Goal: Task Accomplishment & Management: Manage account settings

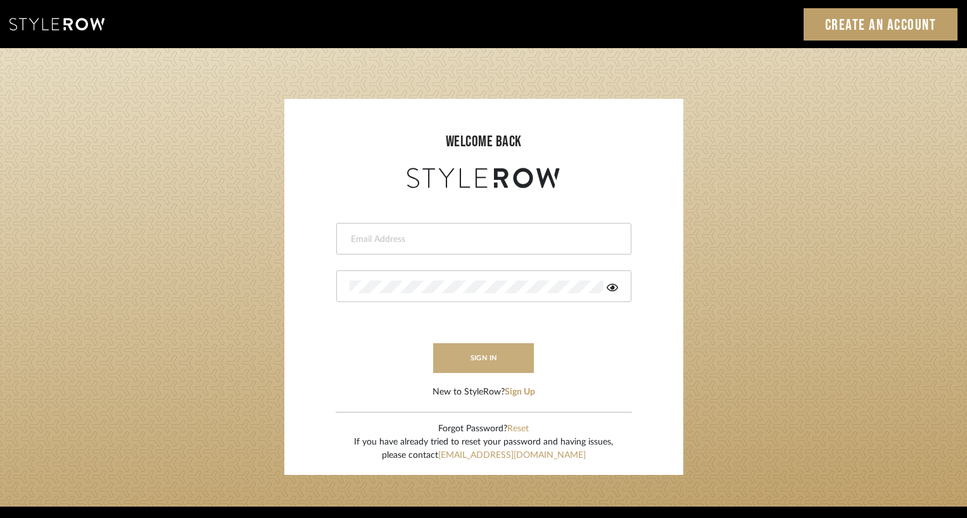
type input "[EMAIL_ADDRESS][DOMAIN_NAME]"
click at [485, 361] on button "sign in" at bounding box center [483, 358] width 101 height 30
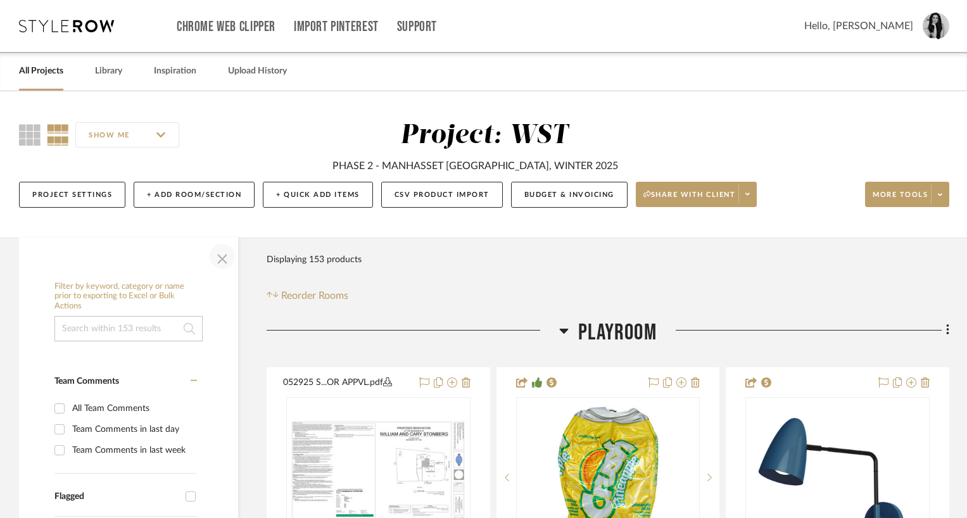
click at [219, 261] on span "button" at bounding box center [222, 256] width 30 height 30
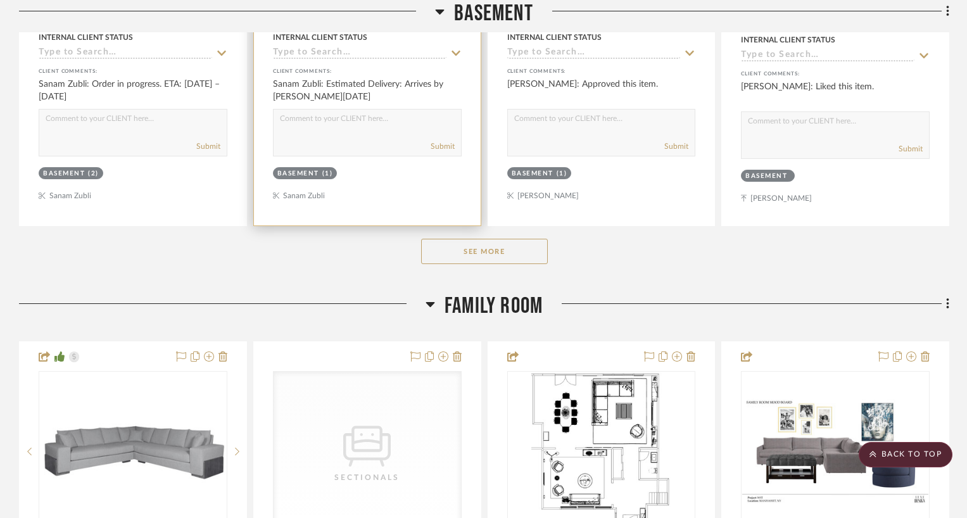
scroll to position [1381, 0]
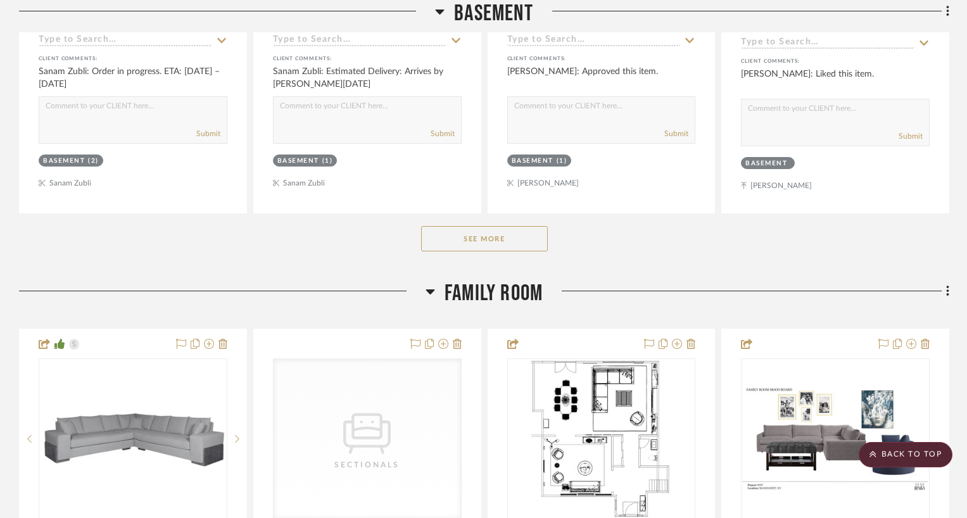
click at [458, 231] on button "See More" at bounding box center [484, 238] width 127 height 25
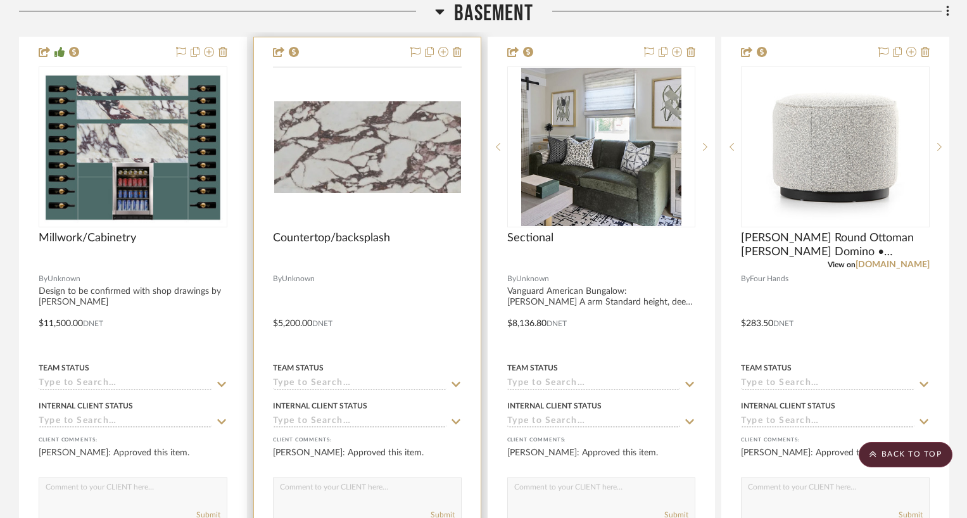
scroll to position [2133, 0]
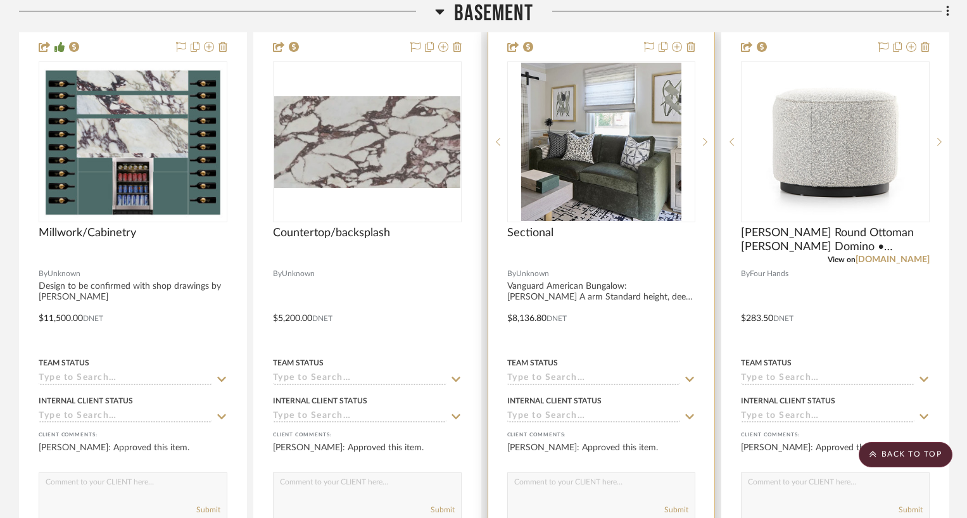
click at [532, 373] on input at bounding box center [593, 379] width 173 height 12
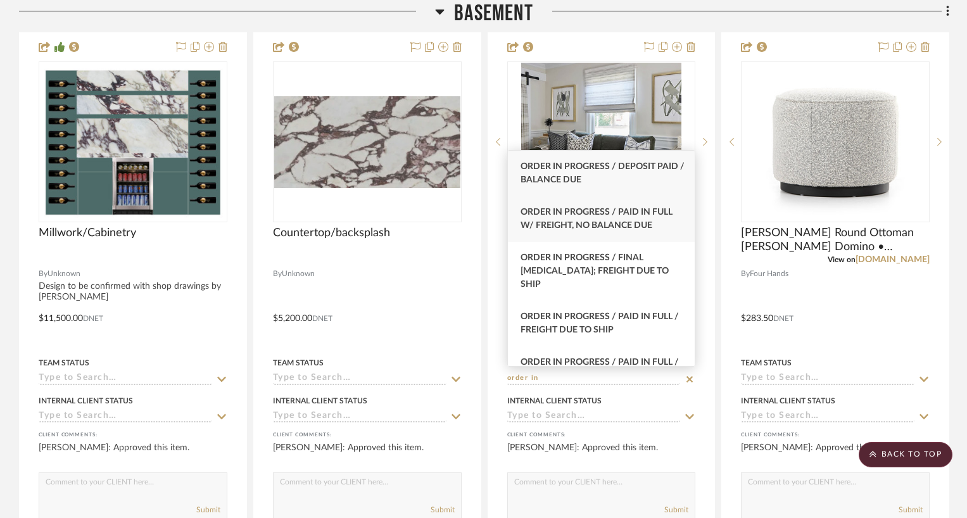
type input "order in"
click at [616, 210] on span "Order In Progress / Paid In Full w/ Freight, No Balance due" at bounding box center [596, 219] width 152 height 22
type input "[DATE]"
type input "Order In Progress / Paid In Full w/ Freight, No Balance due"
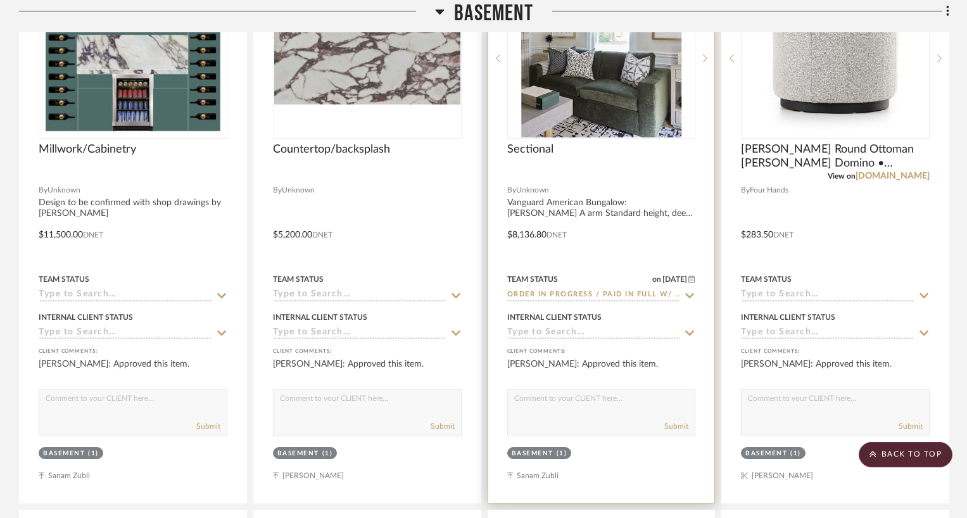
scroll to position [2221, 0]
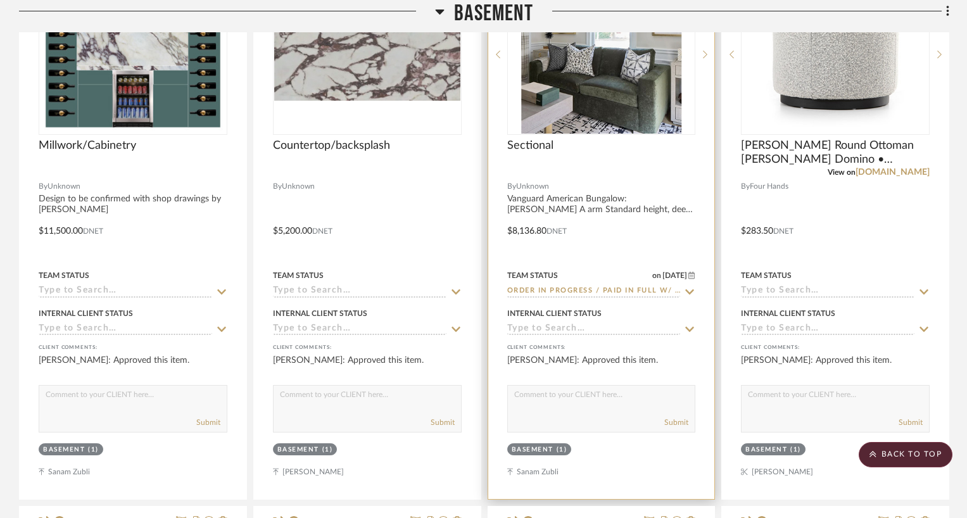
click at [584, 392] on textarea at bounding box center [601, 398] width 187 height 24
type textarea "Order in progress"
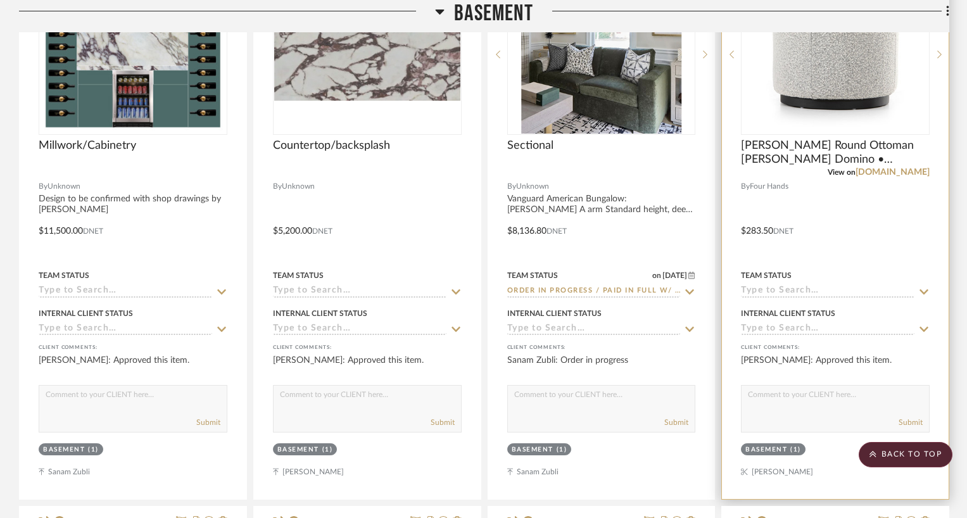
click at [775, 289] on input at bounding box center [827, 291] width 173 height 12
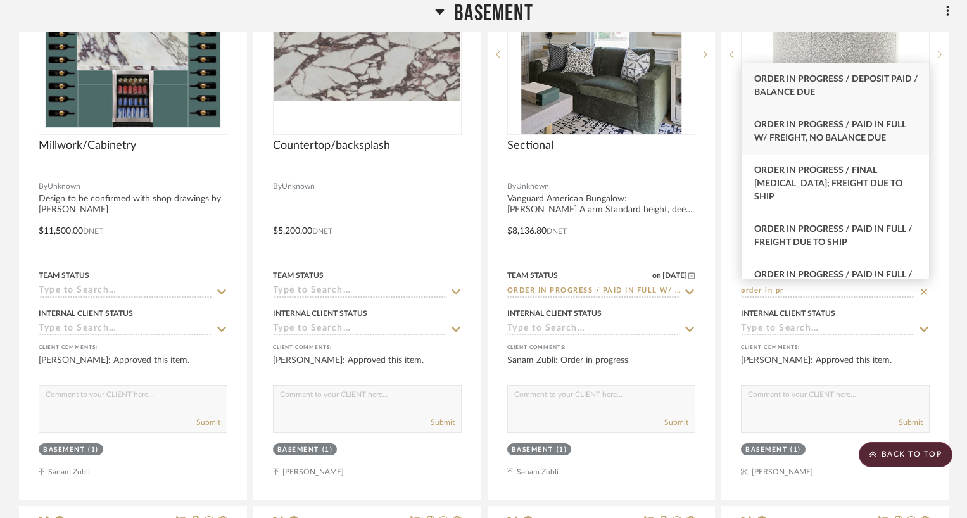
type input "order in pr"
click at [832, 125] on span "Order In Progress / Paid In Full w/ Freight, No Balance due" at bounding box center [830, 131] width 152 height 22
type input "[DATE]"
type input "Order In Progress / Paid In Full w/ Freight, No Balance due"
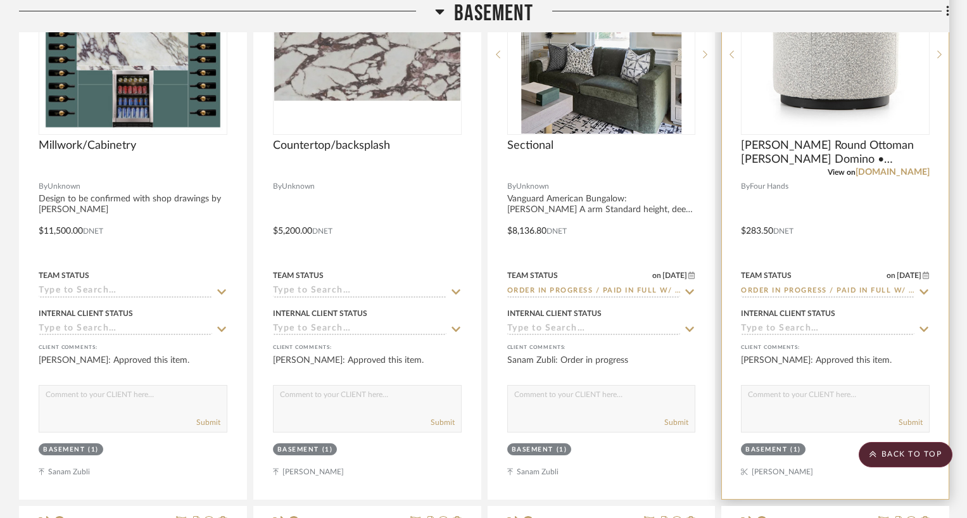
click at [779, 399] on textarea at bounding box center [834, 398] width 187 height 24
type textarea "Order in progress"
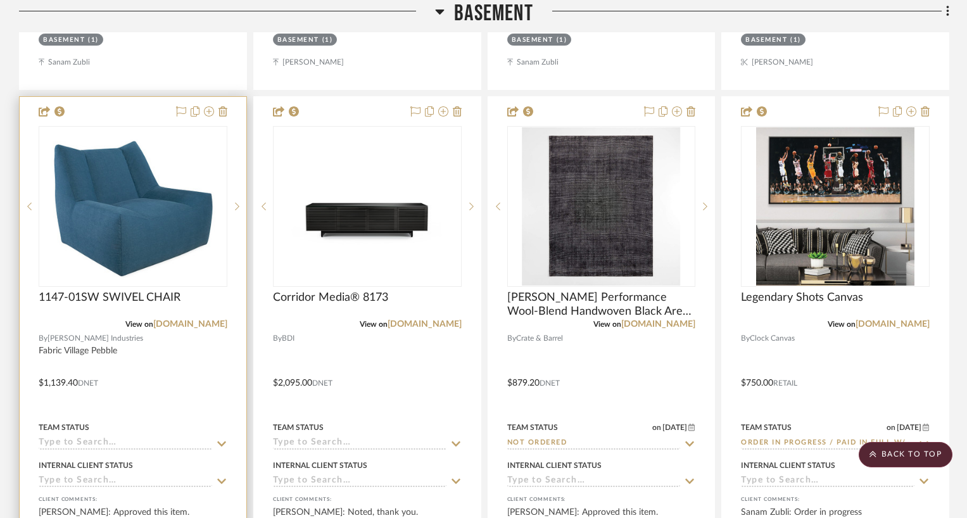
scroll to position [2654, 0]
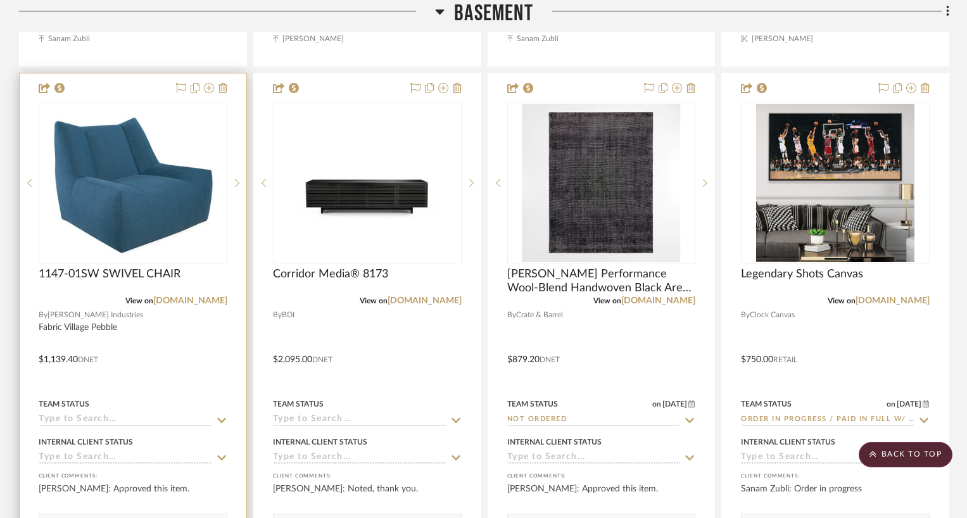
click at [78, 416] on input at bounding box center [125, 420] width 173 height 12
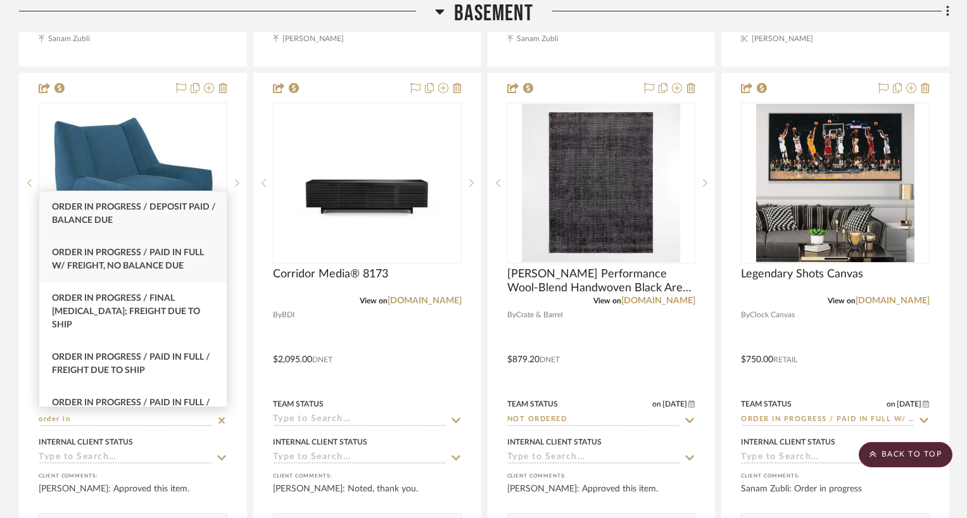
type input "order in"
click at [121, 268] on span "Order In Progress / Paid In Full w/ Freight, No Balance due" at bounding box center [128, 259] width 152 height 22
type input "[DATE]"
type input "Order In Progress / Paid In Full w/ Freight, No Balance due"
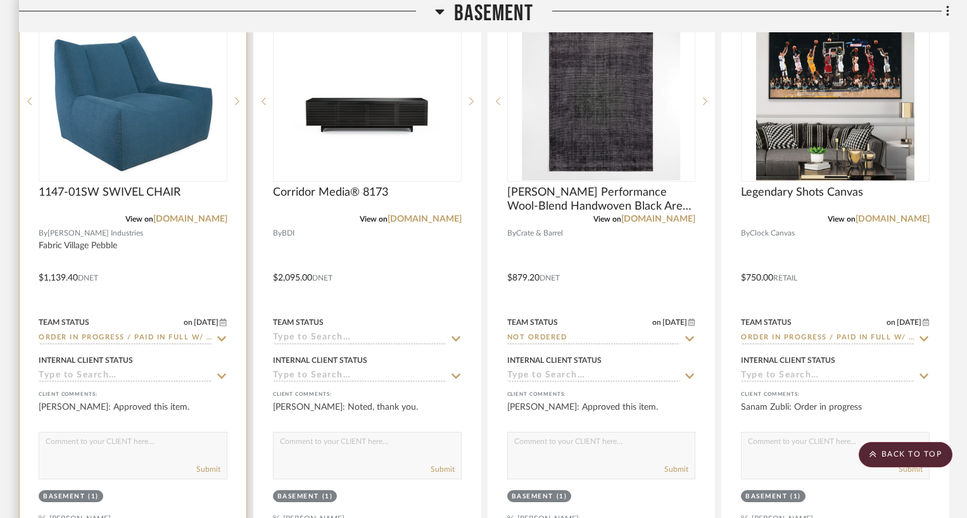
scroll to position [2883, 0]
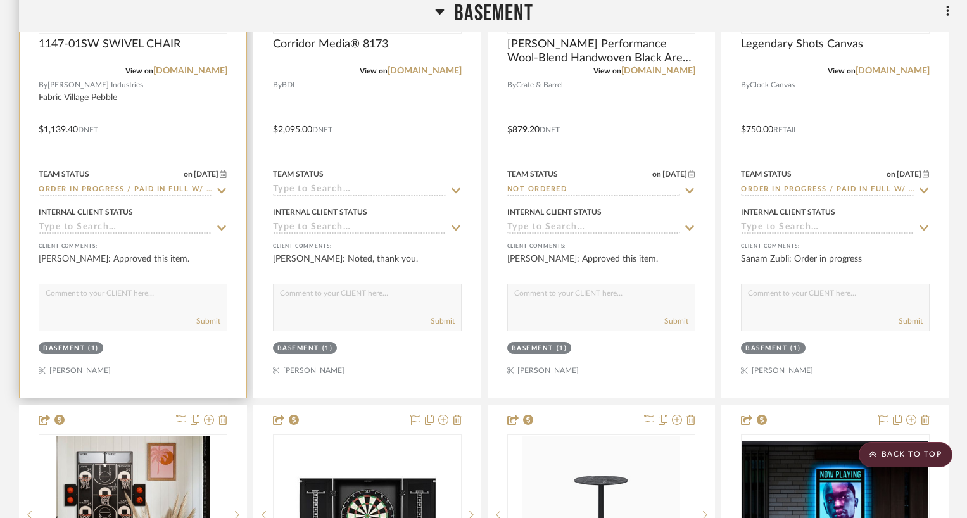
click at [102, 294] on textarea at bounding box center [132, 296] width 187 height 24
type textarea "Order in progress"
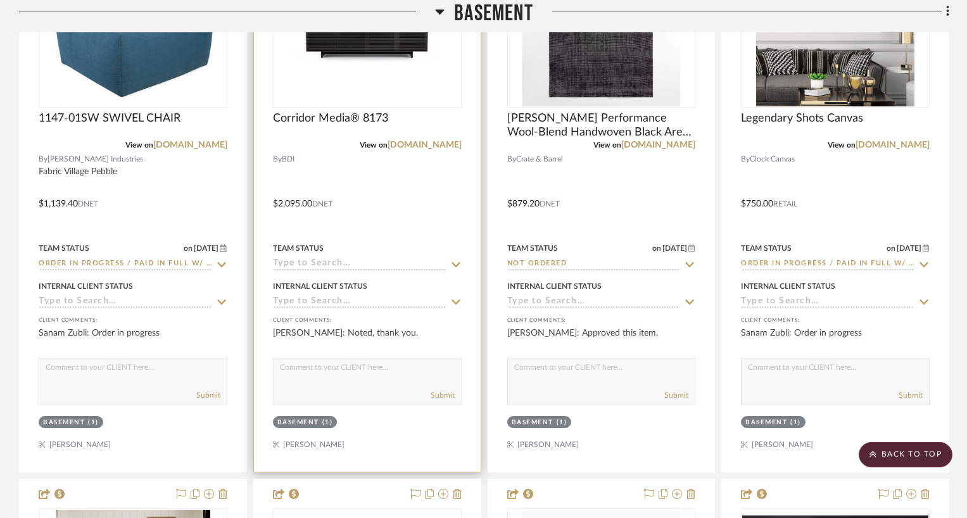
scroll to position [2778, 0]
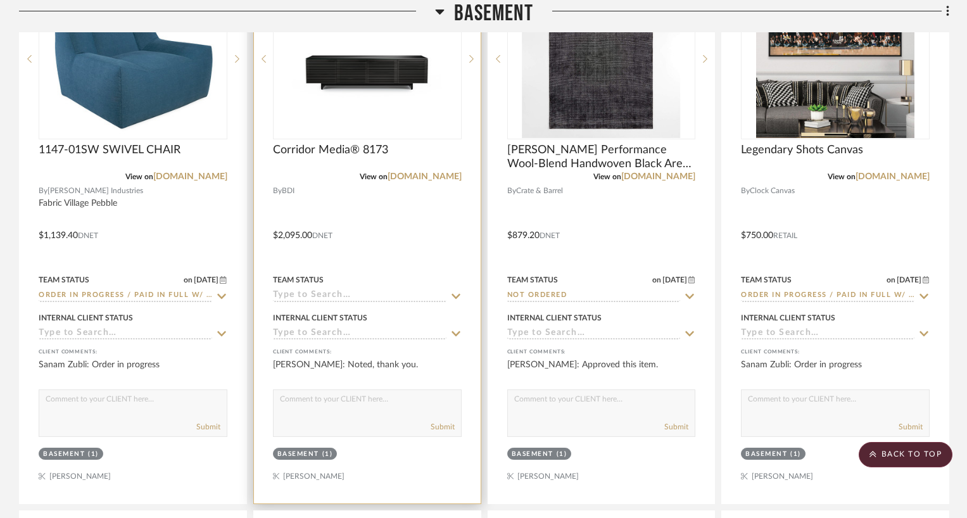
click at [302, 397] on textarea at bounding box center [366, 402] width 187 height 24
type textarea "Order in progress"
click at [300, 285] on div "Team Status" at bounding box center [367, 287] width 189 height 30
click at [296, 292] on input at bounding box center [359, 296] width 173 height 12
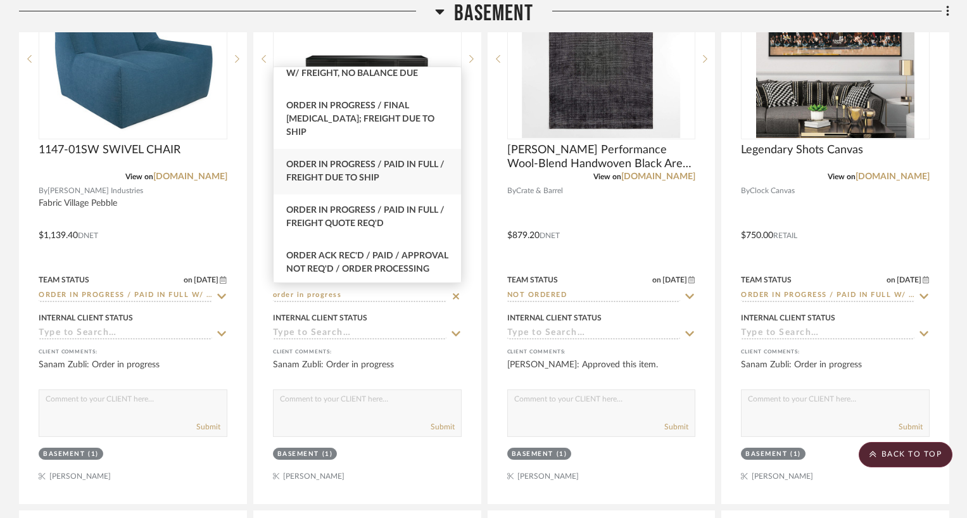
scroll to position [13, 0]
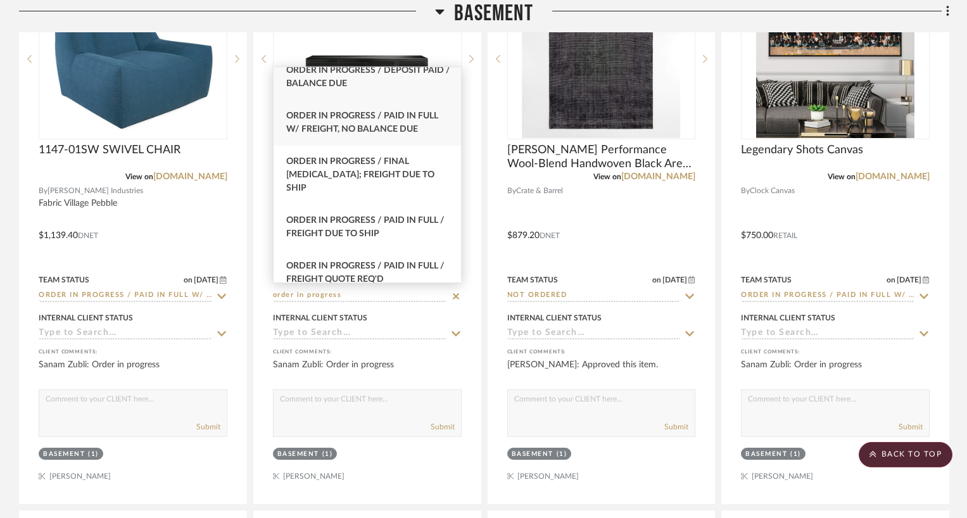
type input "order in progress"
click at [382, 124] on span "Order In Progress / Paid In Full w/ Freight, No Balance due" at bounding box center [362, 122] width 152 height 22
type input "[DATE]"
type input "Order In Progress / Paid In Full w/ Freight, No Balance due"
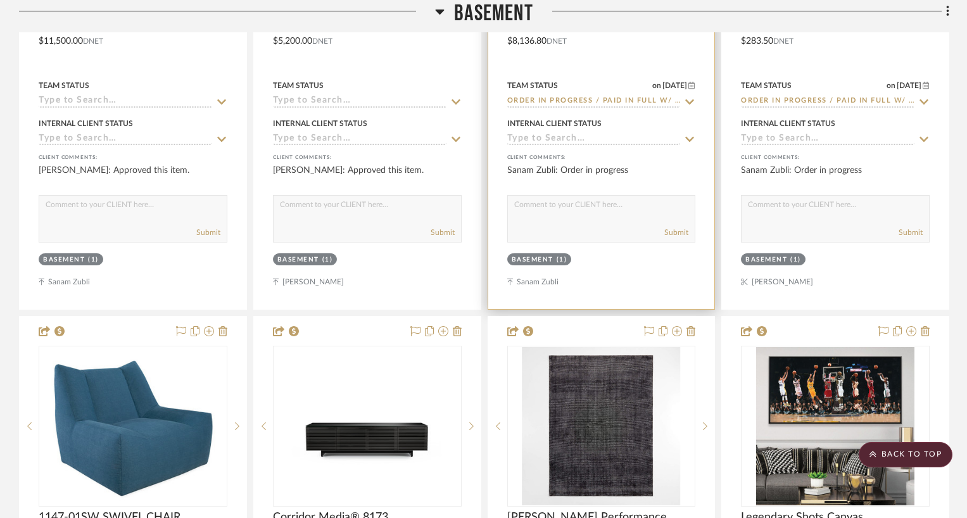
scroll to position [2152, 0]
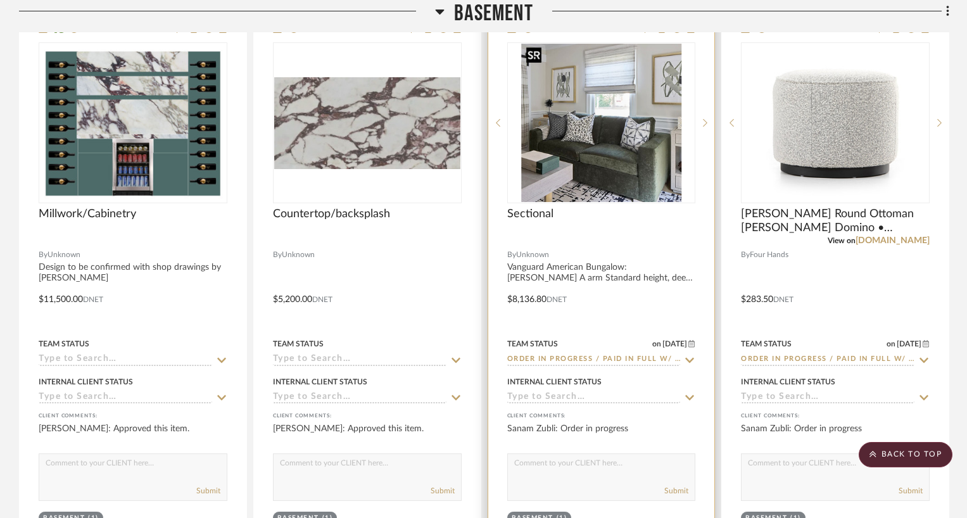
click at [588, 167] on img "0" at bounding box center [601, 123] width 160 height 158
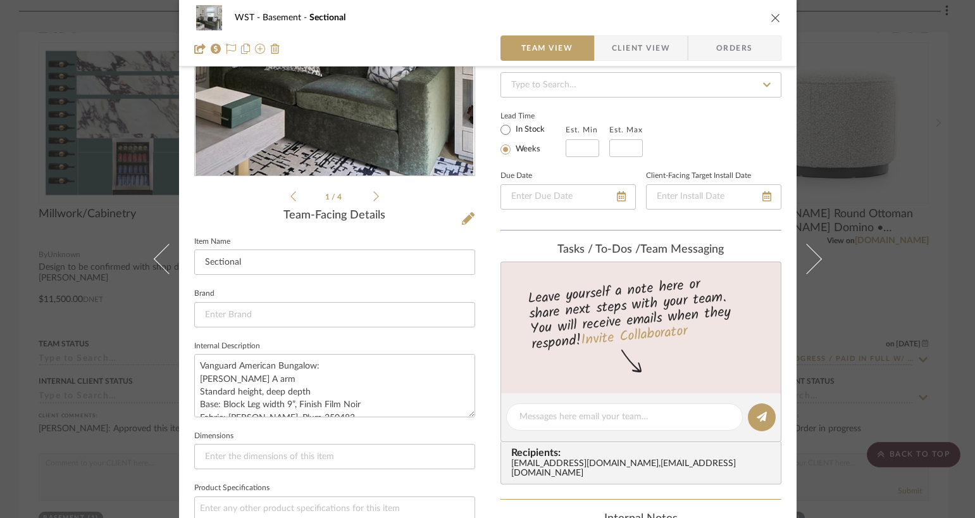
scroll to position [401, 0]
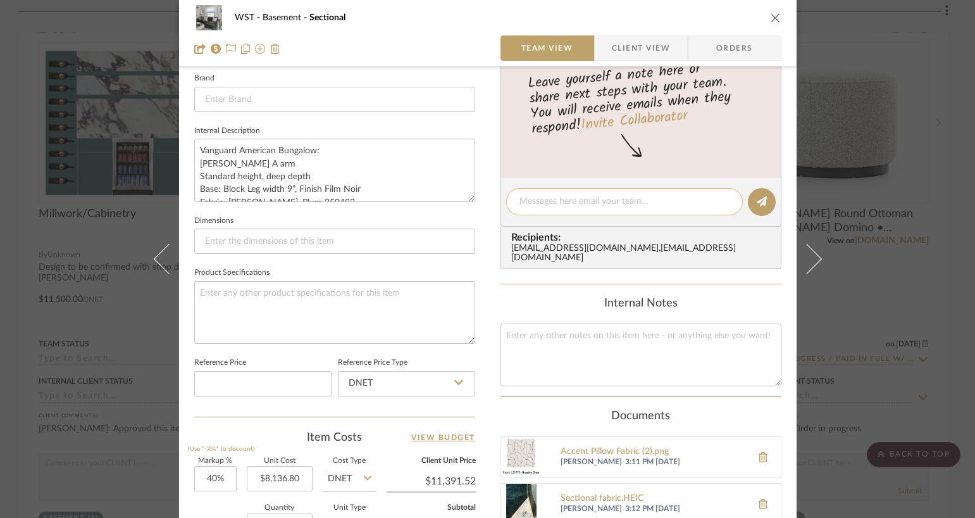
click at [544, 205] on textarea at bounding box center [625, 201] width 210 height 13
type textarea "Check to EEI mailed on [DATE]"
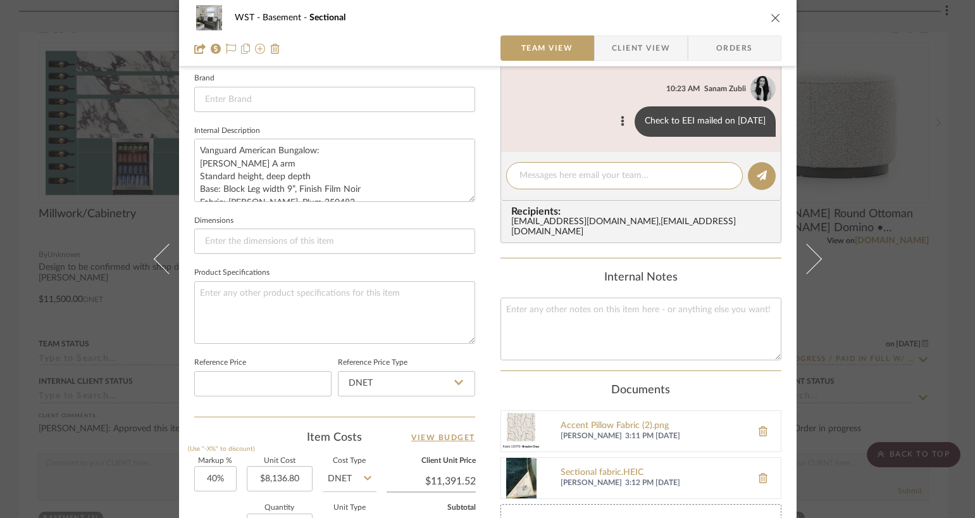
click at [641, 122] on div "Check to EEI mailed on [DATE]" at bounding box center [705, 121] width 141 height 30
copy list-of-messages "Check to EEI mailed on [DATE]"
click at [772, 16] on icon "close" at bounding box center [776, 18] width 10 height 10
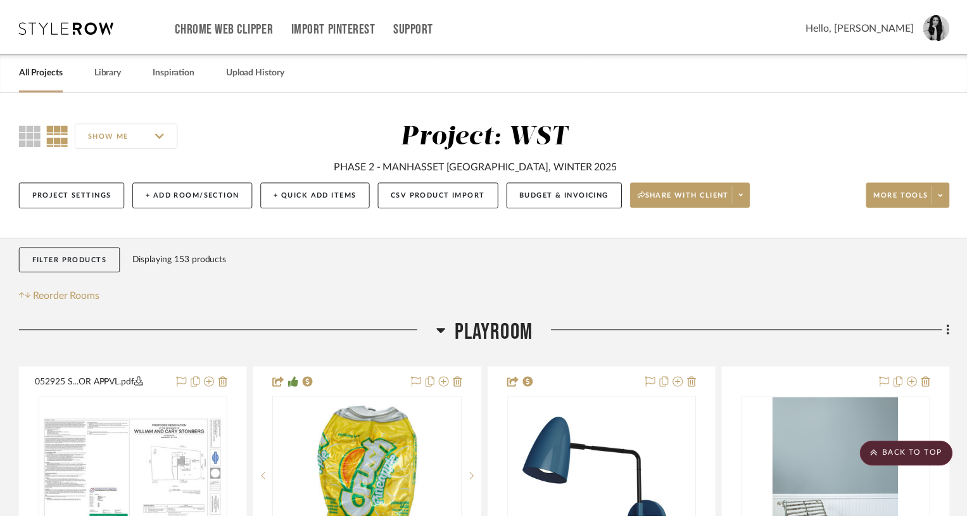
scroll to position [2152, 0]
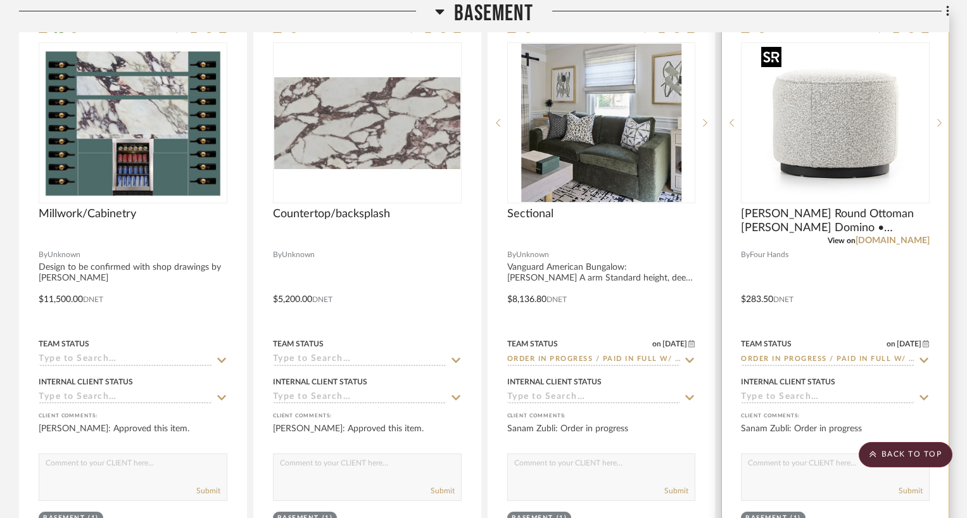
click at [802, 139] on img "0" at bounding box center [835, 123] width 158 height 158
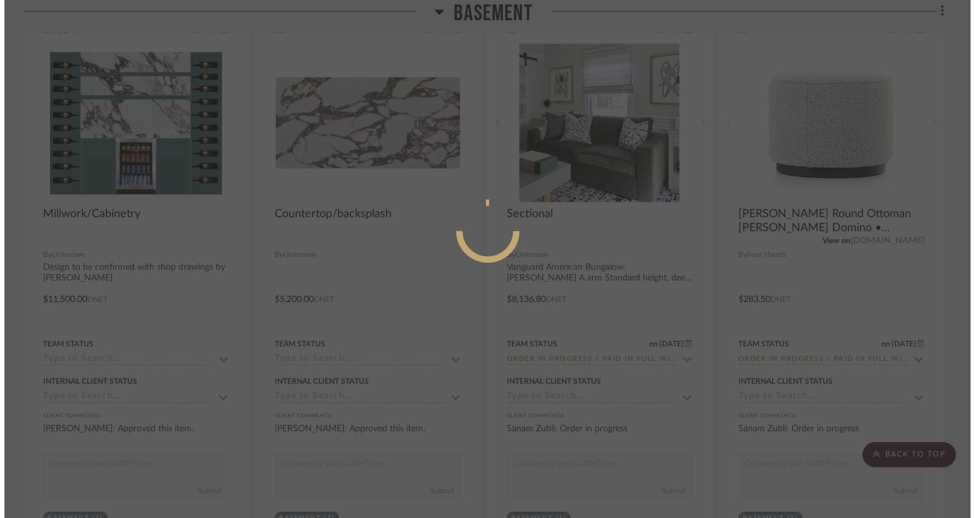
scroll to position [0, 0]
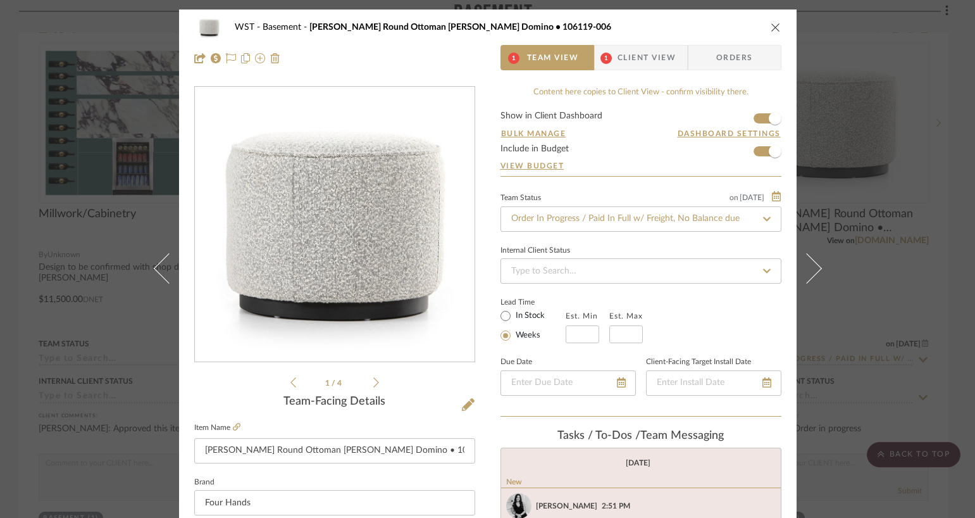
click at [655, 60] on span "Client View" at bounding box center [647, 57] width 58 height 25
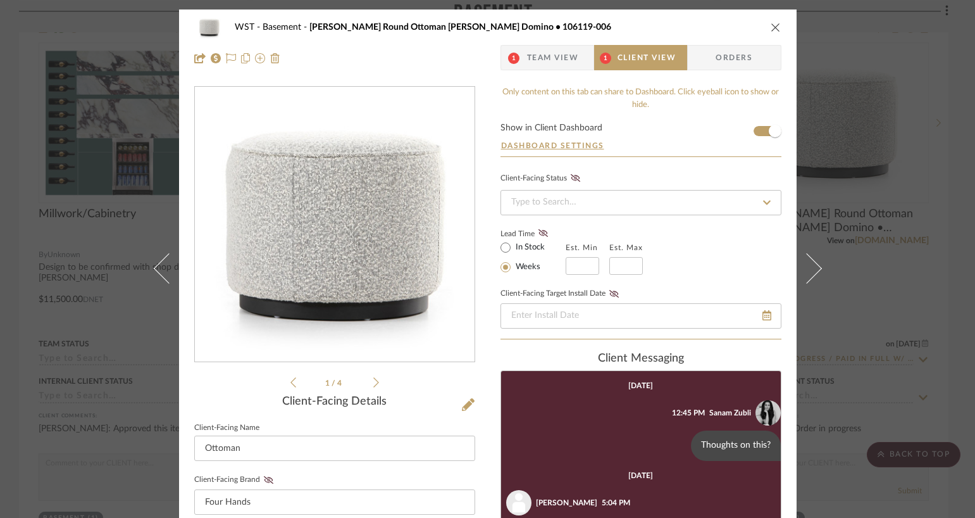
click at [555, 53] on span "Team View" at bounding box center [553, 57] width 52 height 25
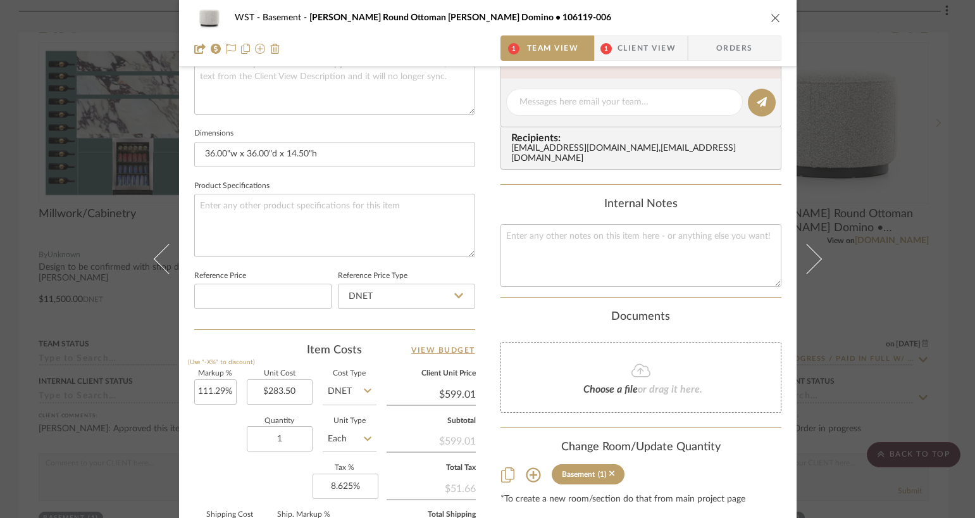
scroll to position [225, 0]
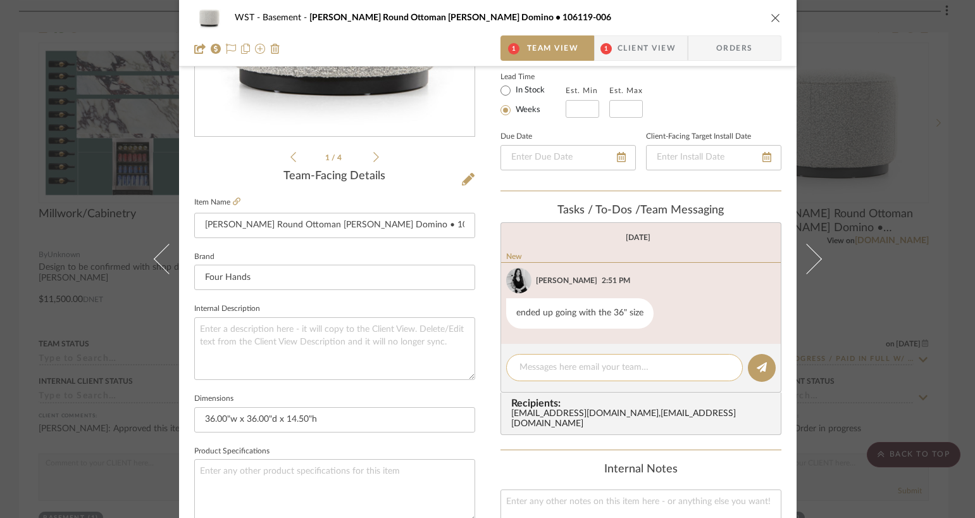
click at [541, 372] on textarea at bounding box center [625, 367] width 210 height 13
paste textarea "Check to EEI mailed on [DATE]"
type textarea "Check to EEI mailed on [DATE]"
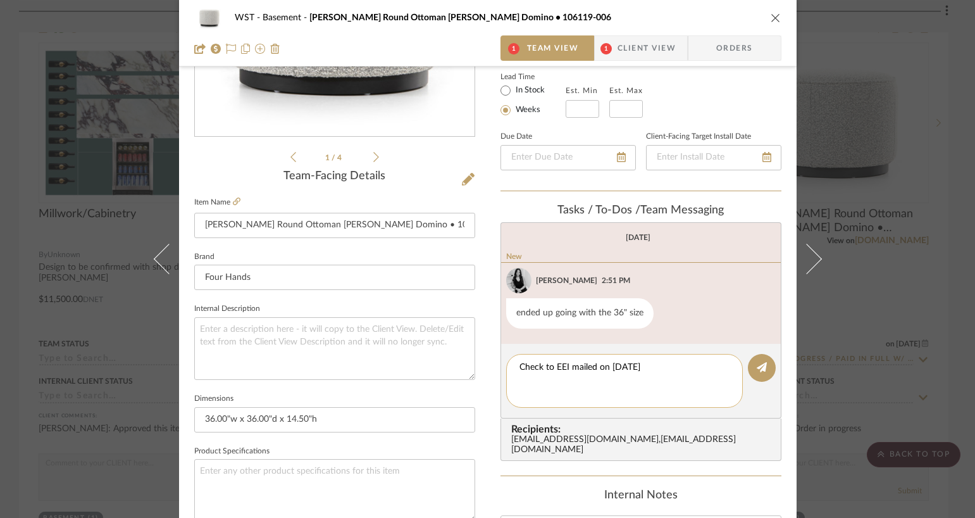
scroll to position [0, 0]
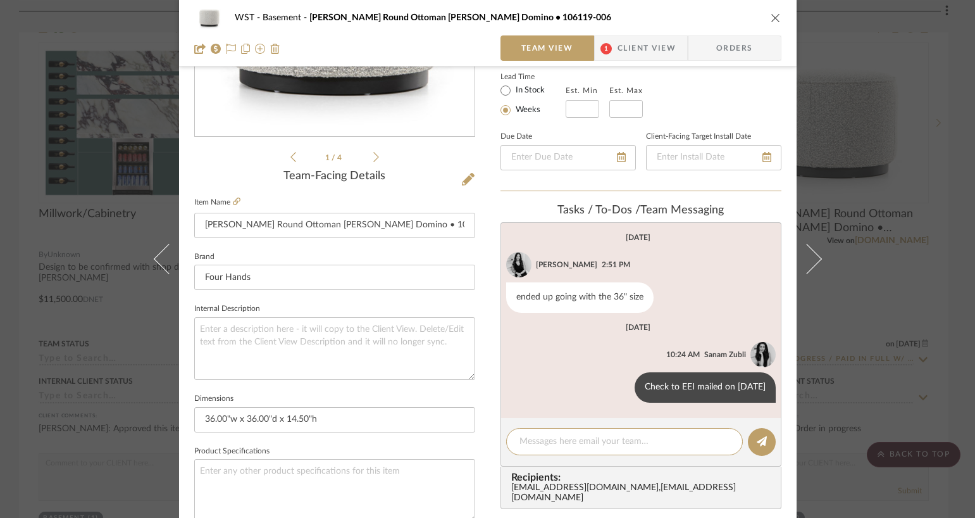
click at [771, 15] on icon "close" at bounding box center [776, 18] width 10 height 10
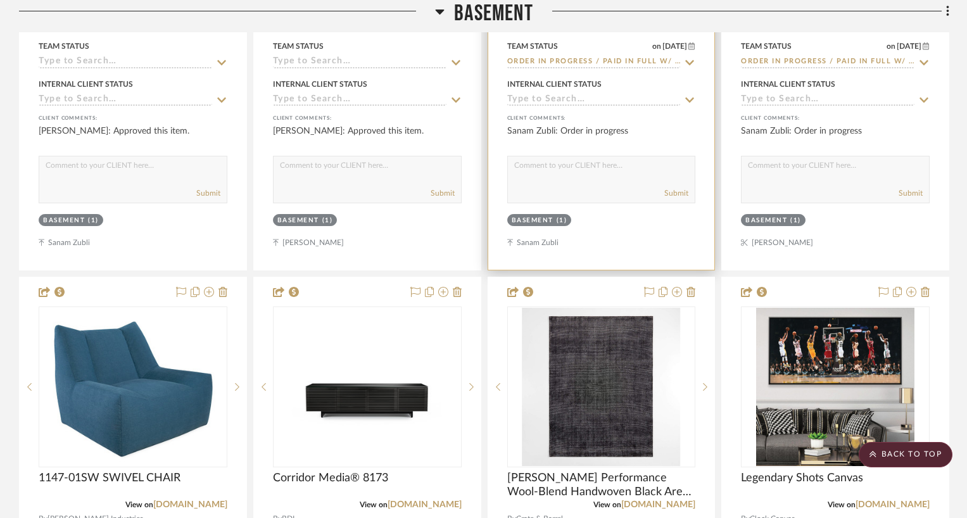
scroll to position [2552, 0]
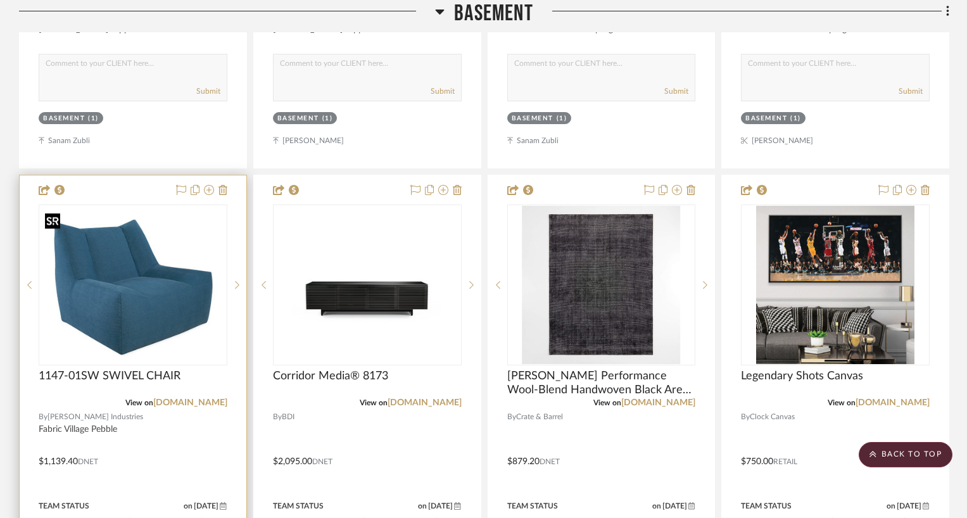
click at [125, 326] on img "0" at bounding box center [133, 285] width 186 height 149
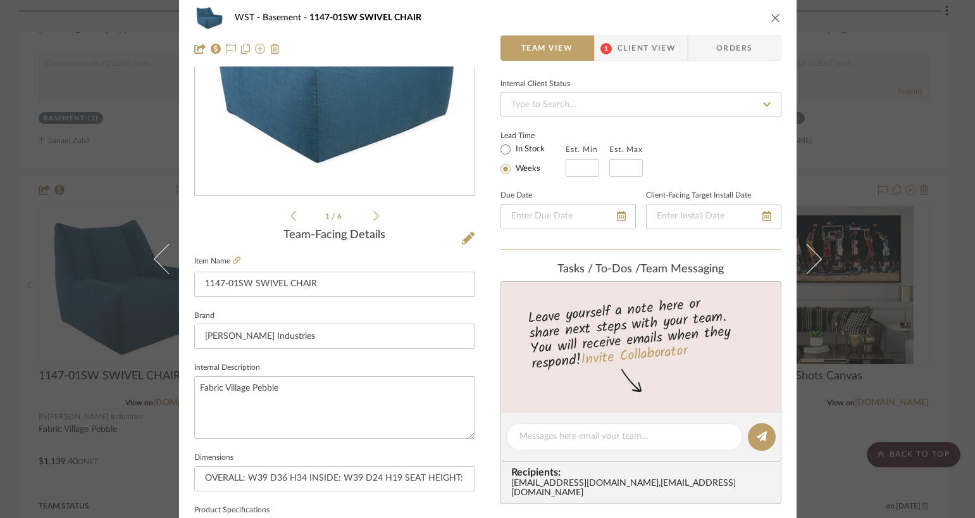
scroll to position [258, 0]
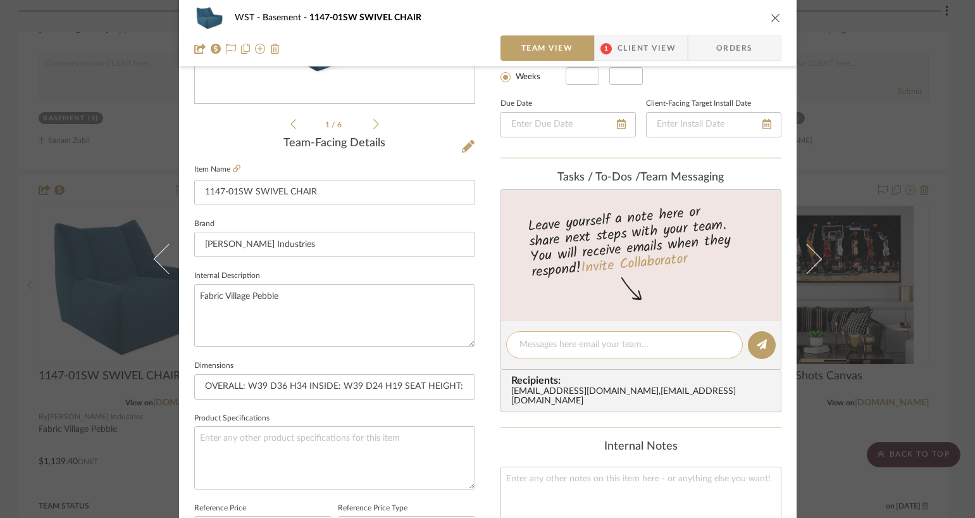
click at [560, 342] on textarea at bounding box center [625, 344] width 210 height 13
paste textarea "Check to EEI mailed on [DATE]"
type textarea "Check to EEI mailed on [DATE]"
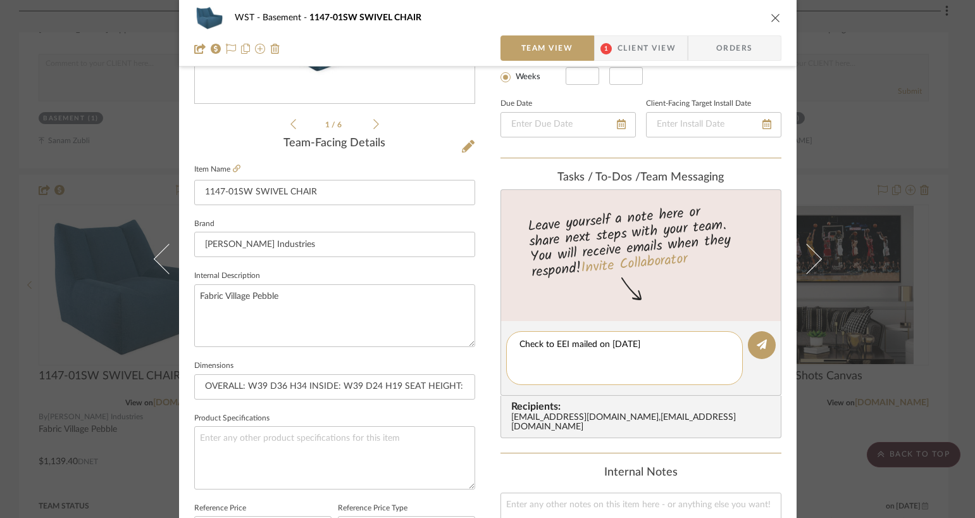
scroll to position [0, 0]
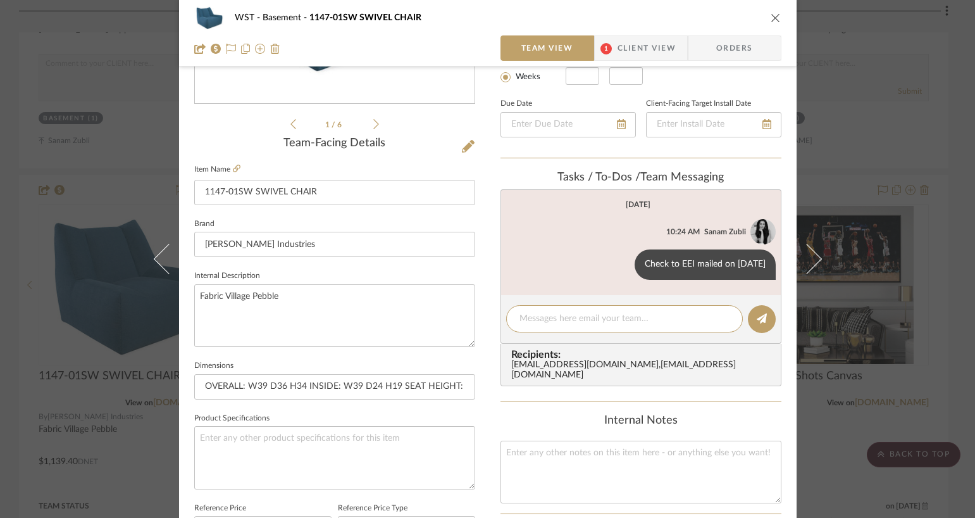
click at [770, 17] on button "close" at bounding box center [775, 17] width 11 height 11
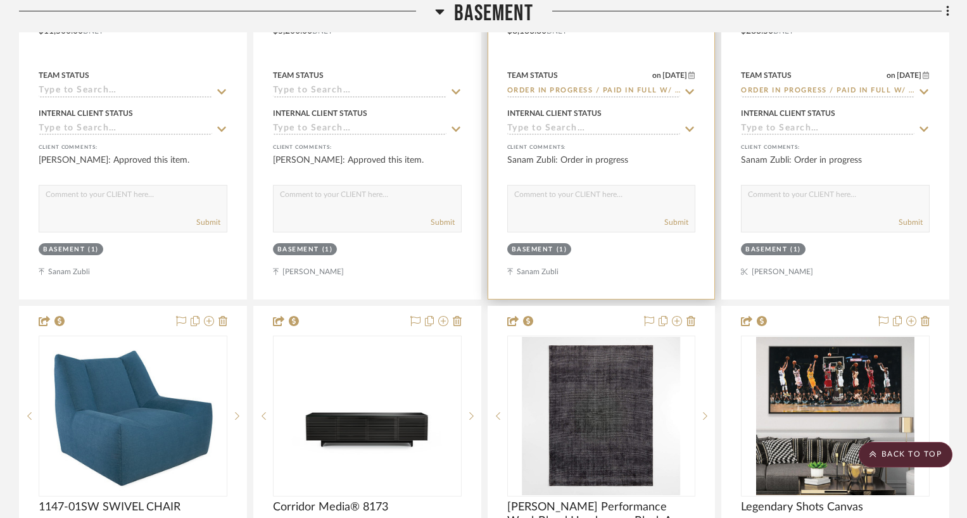
scroll to position [2206, 0]
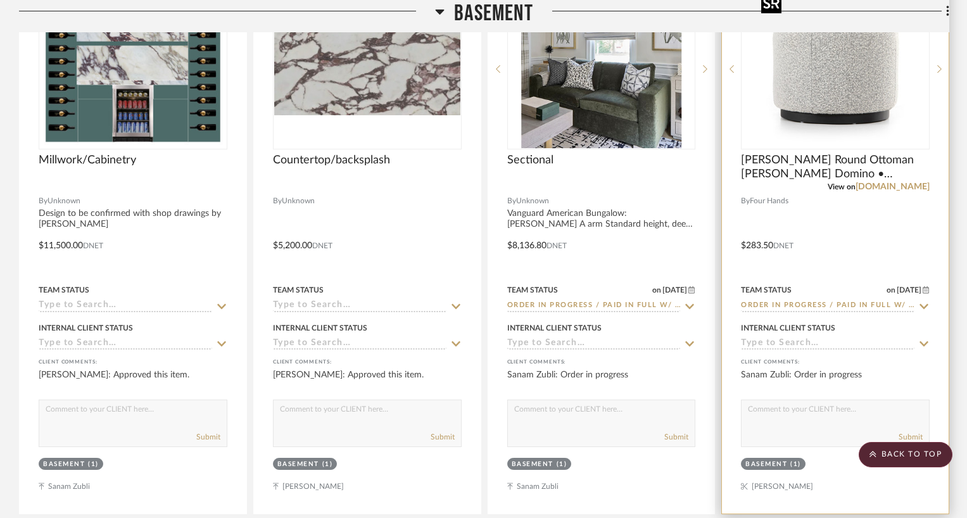
click at [779, 85] on img "0" at bounding box center [835, 69] width 158 height 158
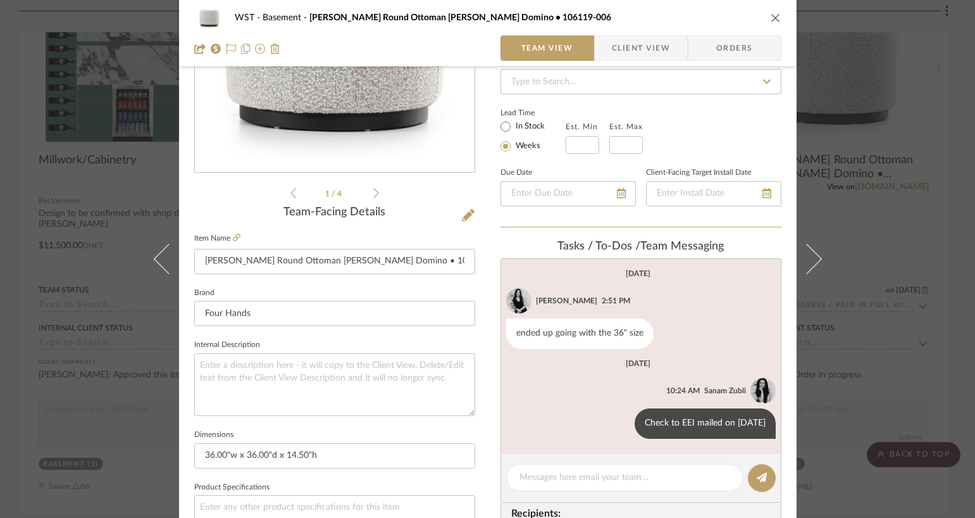
scroll to position [204, 0]
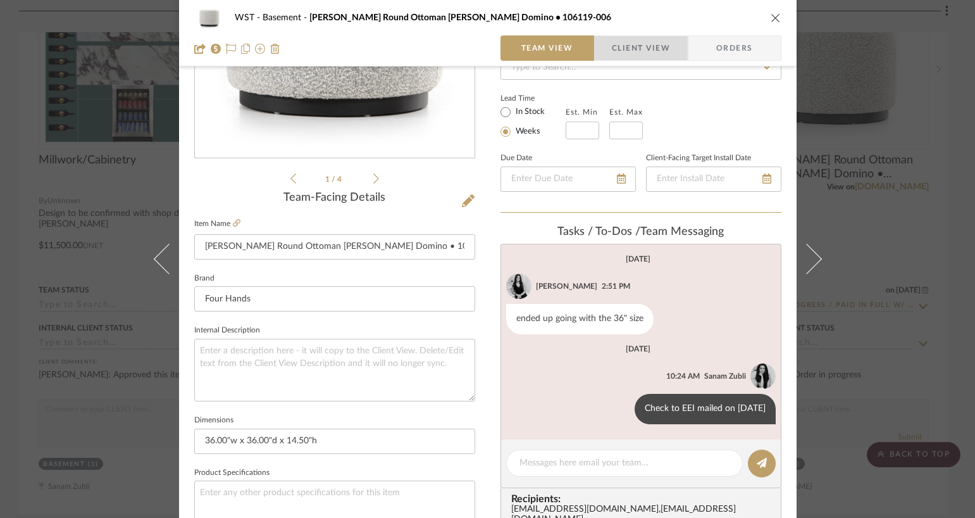
click at [639, 47] on span "Client View" at bounding box center [641, 47] width 58 height 25
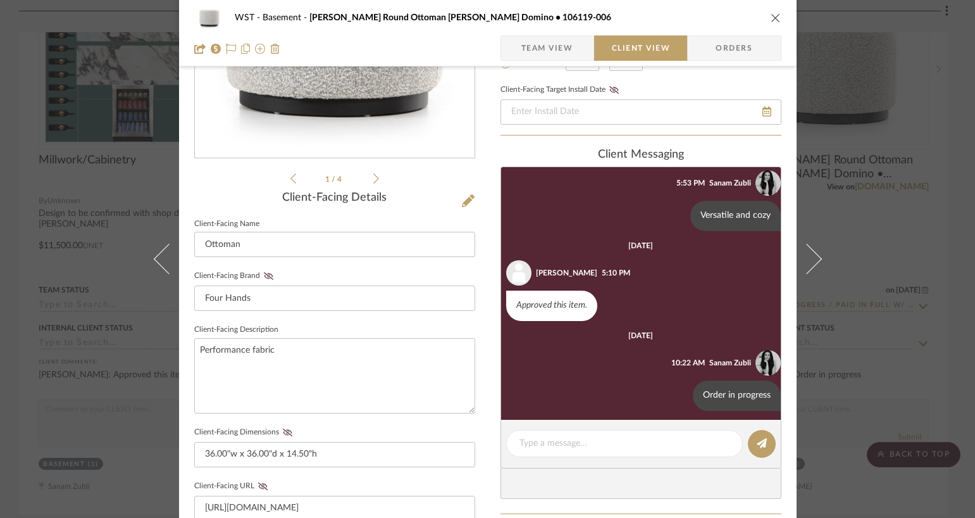
scroll to position [189, 0]
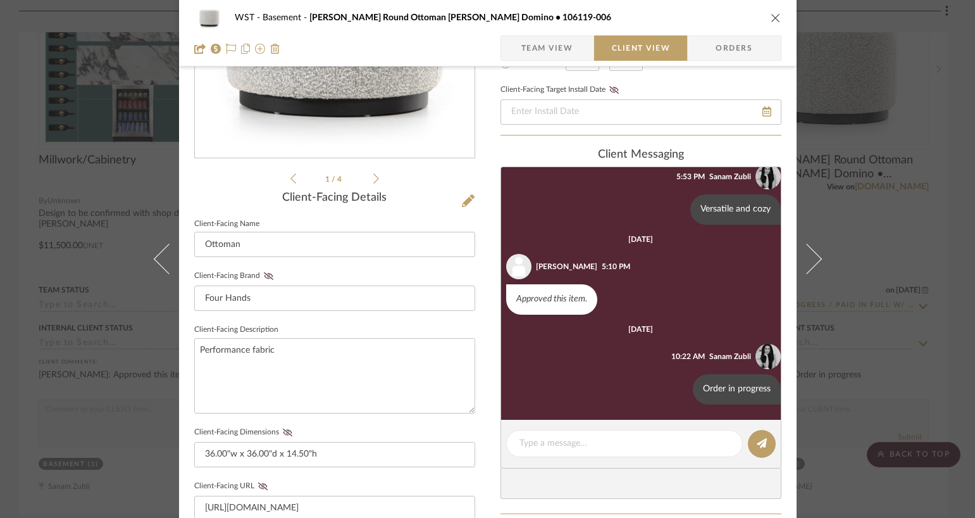
click at [769, 11] on div "WST Basement [PERSON_NAME] Round Ottoman [PERSON_NAME] Domino • 106119-006" at bounding box center [487, 17] width 587 height 25
click at [771, 15] on icon "close" at bounding box center [776, 18] width 10 height 10
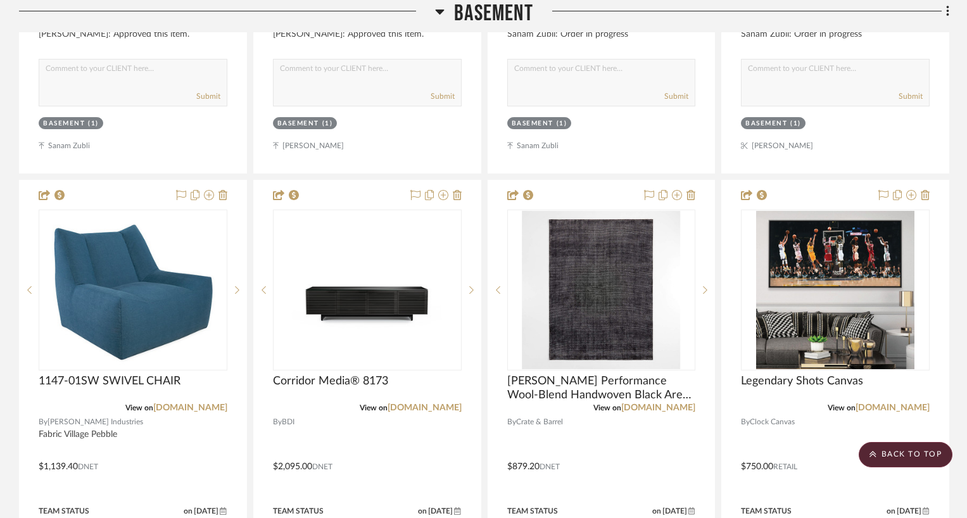
scroll to position [2602, 0]
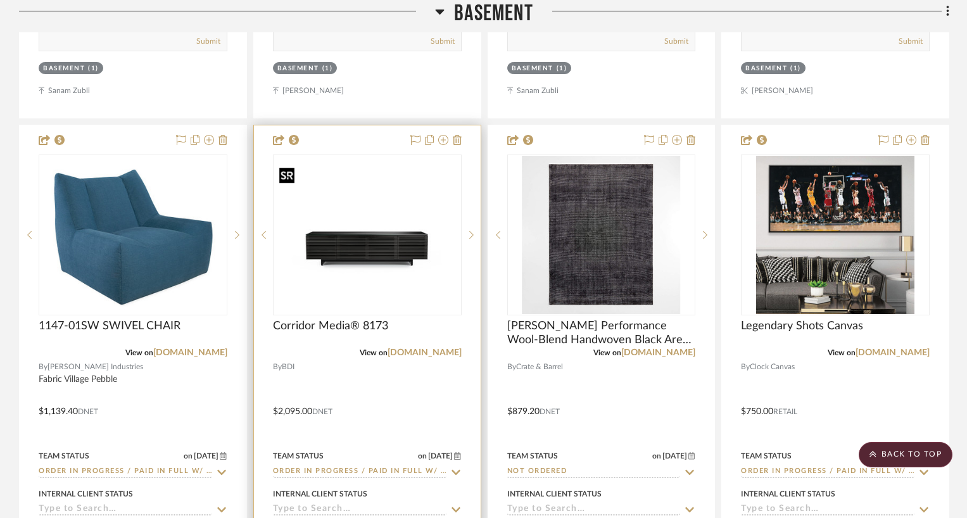
click at [352, 265] on img "0" at bounding box center [367, 235] width 186 height 140
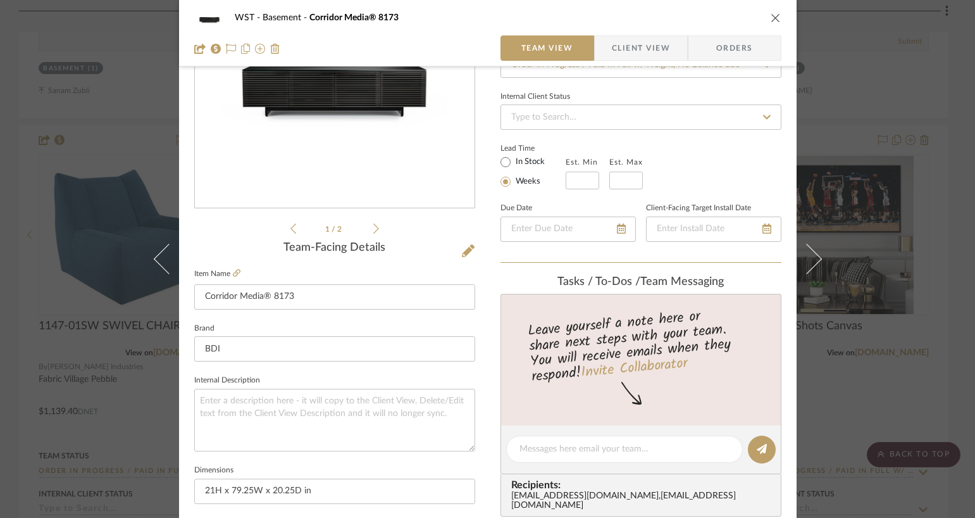
scroll to position [239, 0]
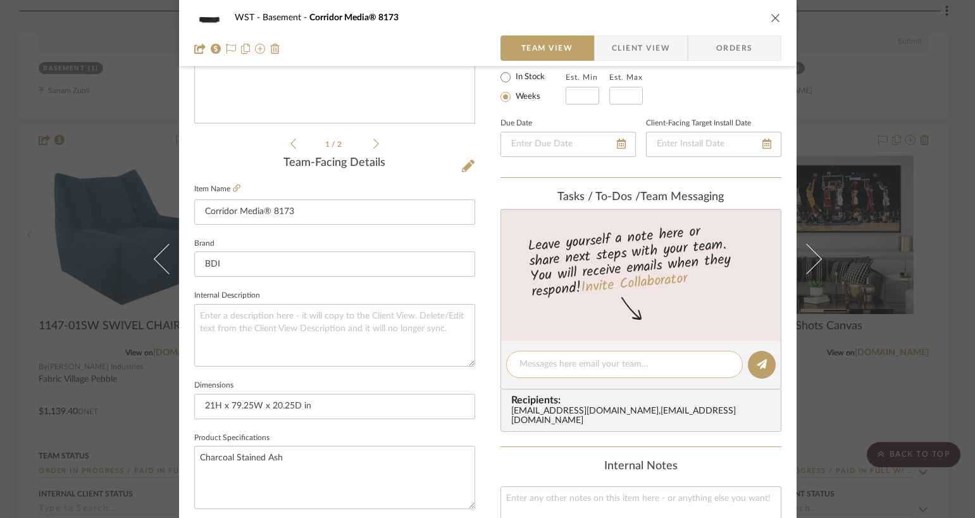
click at [544, 365] on textarea at bounding box center [625, 364] width 210 height 13
paste textarea "Check to EEI mailed on [DATE]"
type textarea "Check to EEI mailed on [DATE]"
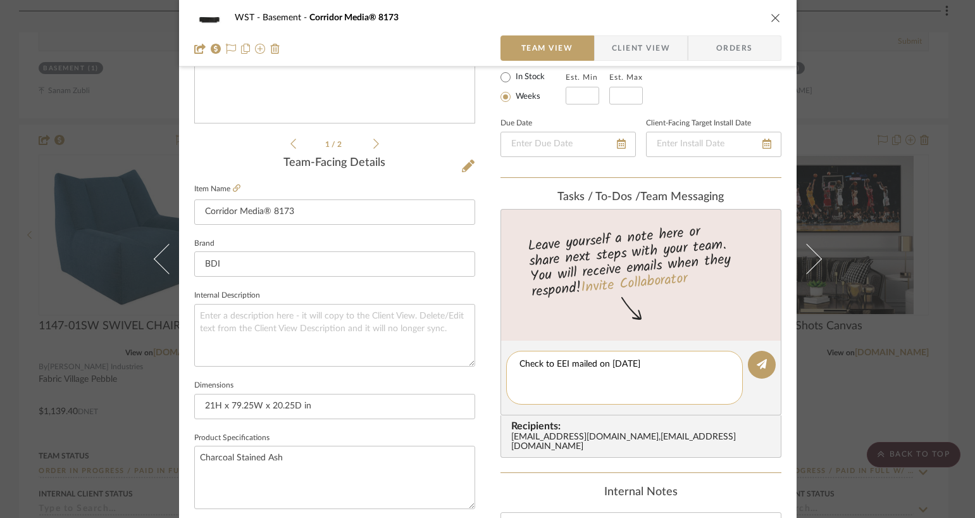
scroll to position [0, 0]
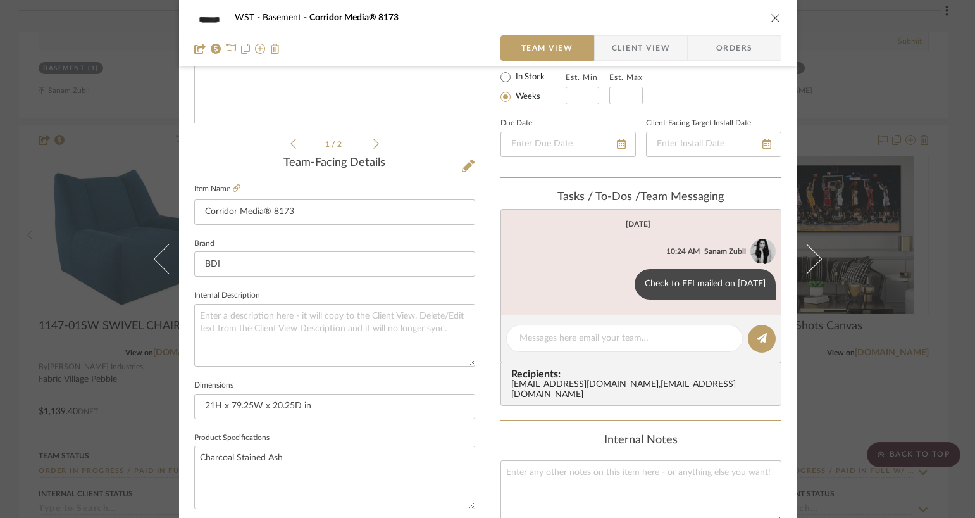
click at [771, 14] on icon "close" at bounding box center [776, 18] width 10 height 10
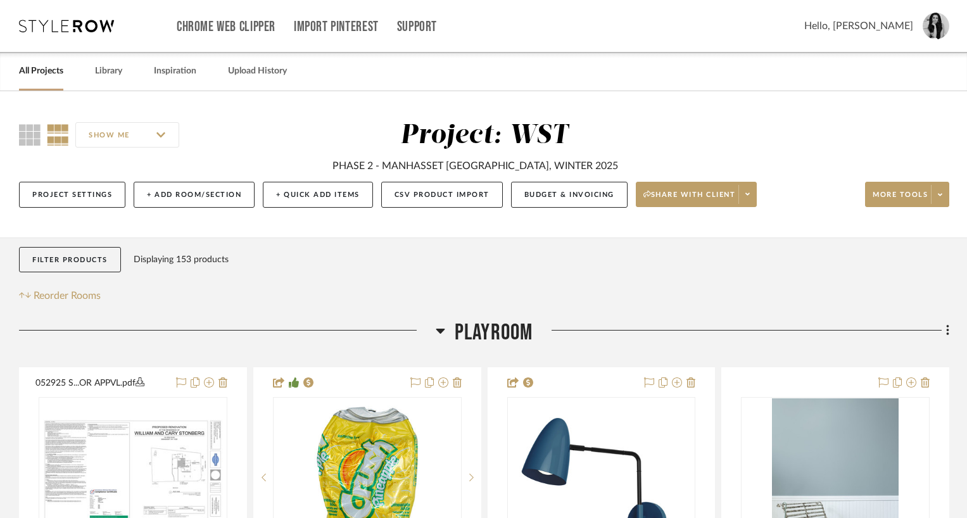
click at [54, 77] on link "All Projects" at bounding box center [41, 71] width 44 height 17
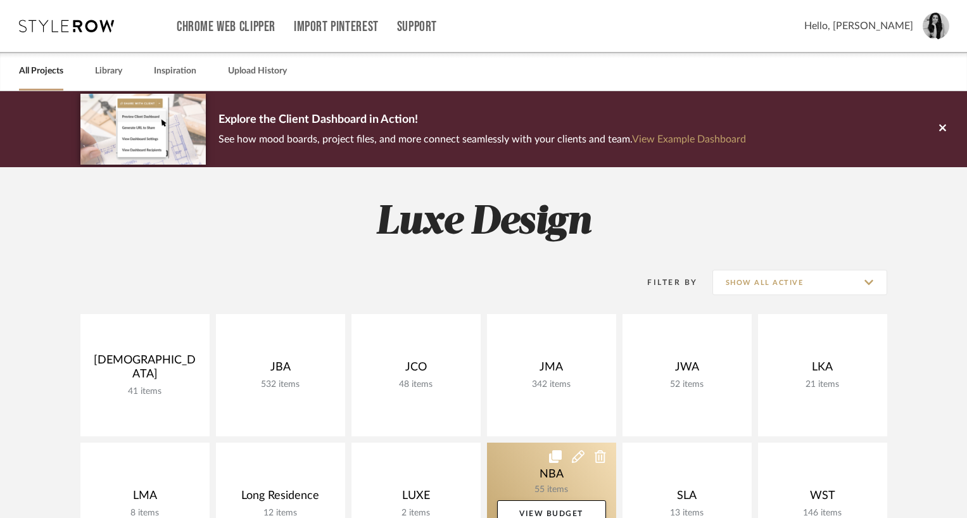
click at [536, 452] on link at bounding box center [551, 503] width 129 height 122
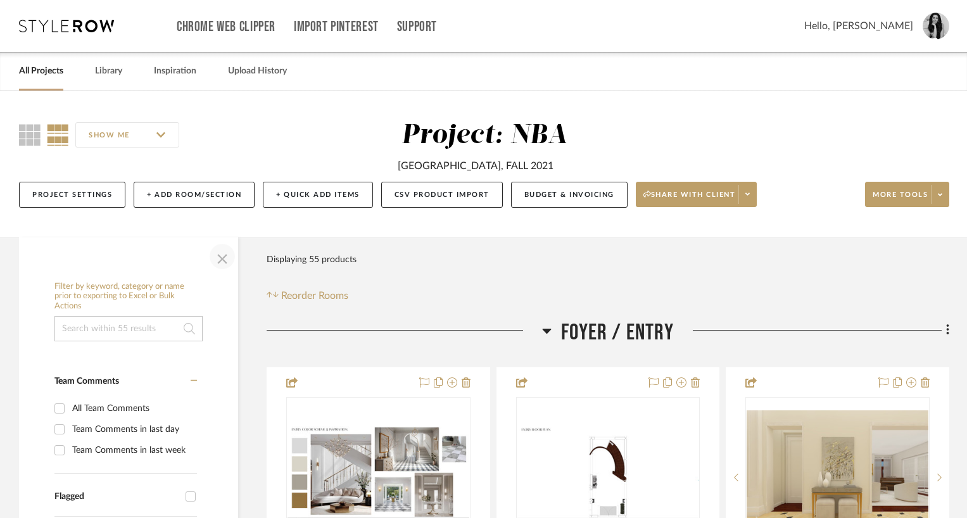
click at [218, 253] on span "button" at bounding box center [222, 256] width 30 height 30
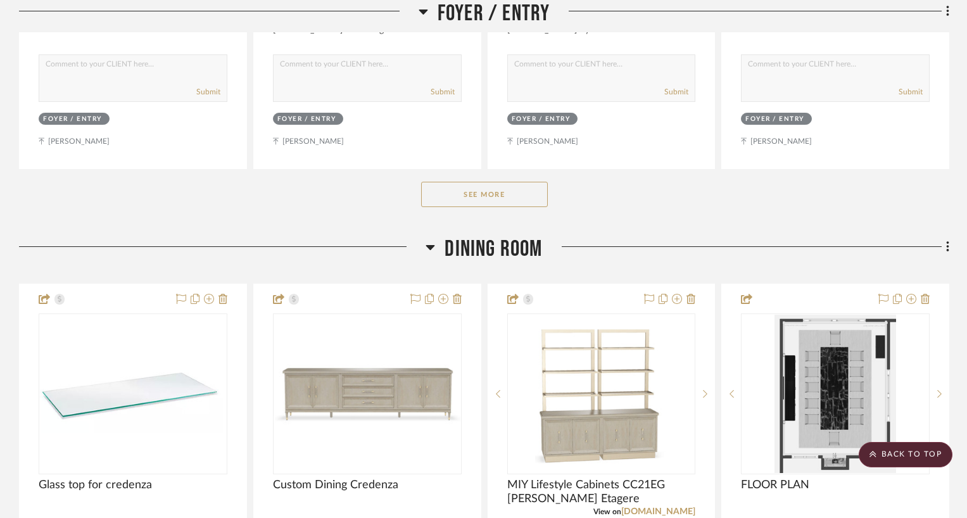
scroll to position [776, 0]
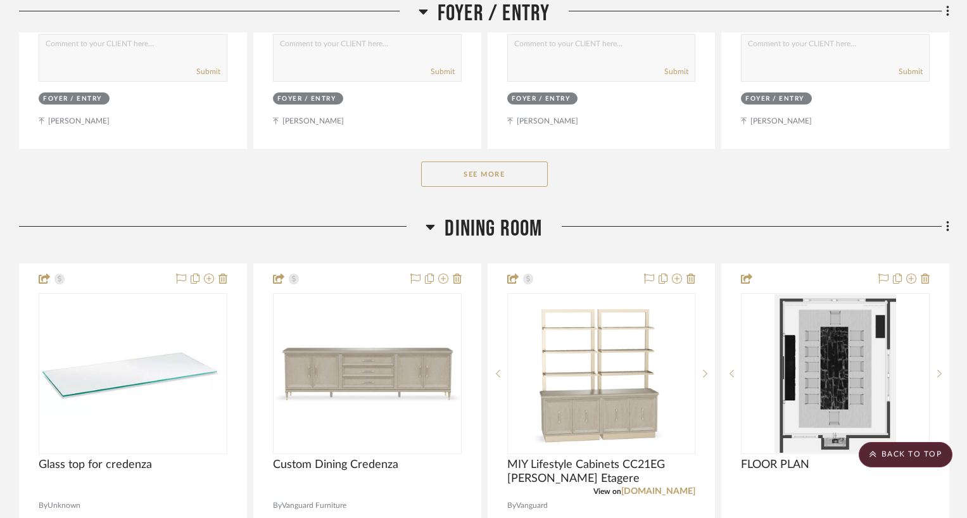
click at [481, 172] on button "See More" at bounding box center [484, 173] width 127 height 25
